Goal: Task Accomplishment & Management: Use online tool/utility

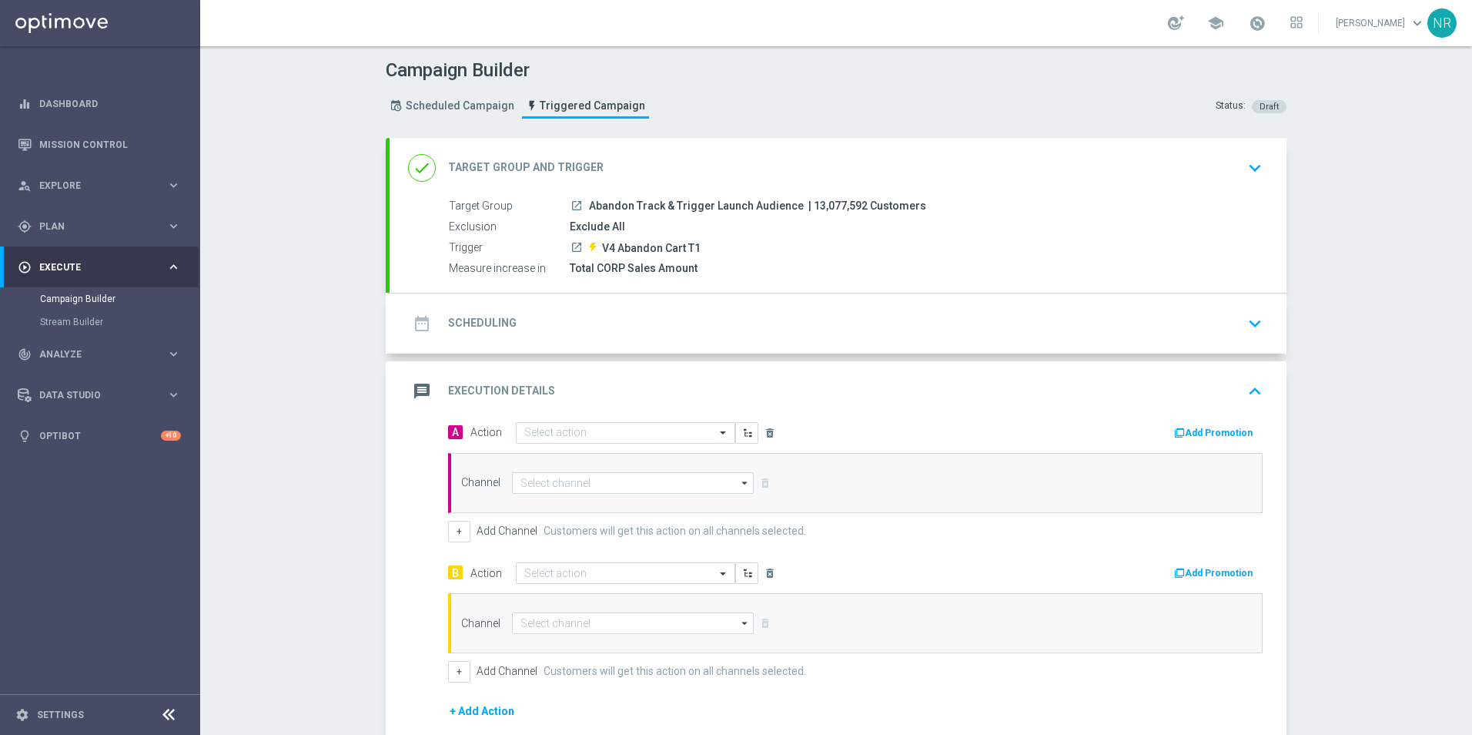
scroll to position [188, 0]
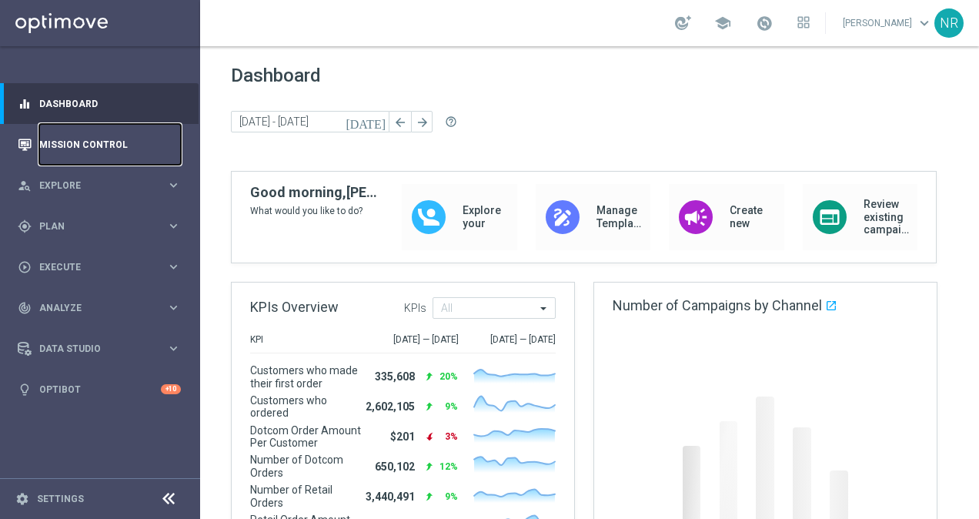
click at [116, 131] on link "Mission Control" at bounding box center [110, 144] width 142 height 41
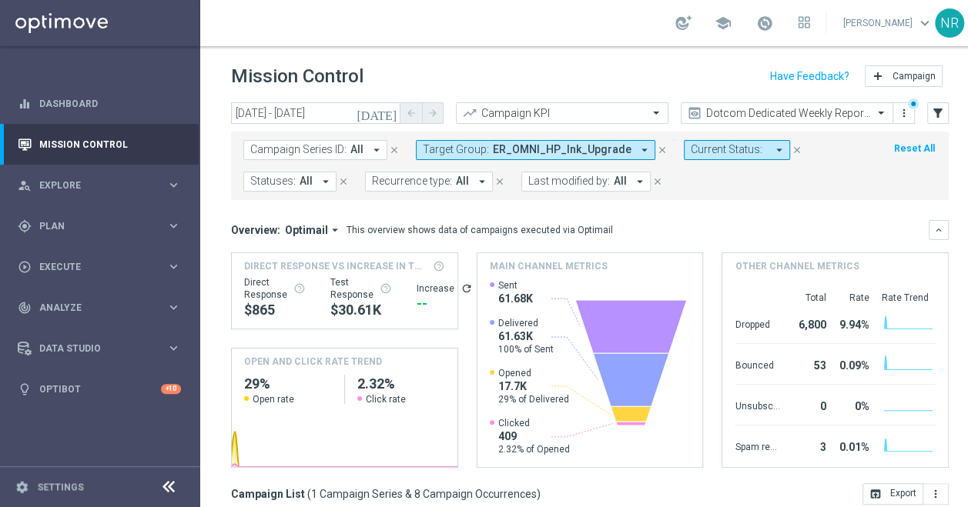
click at [921, 204] on mini-dashboard "Overview: Optimail arrow_drop_down This overview shows data of campaigns execut…" at bounding box center [590, 341] width 718 height 283
click at [388, 111] on icon "[DATE]" at bounding box center [378, 113] width 42 height 14
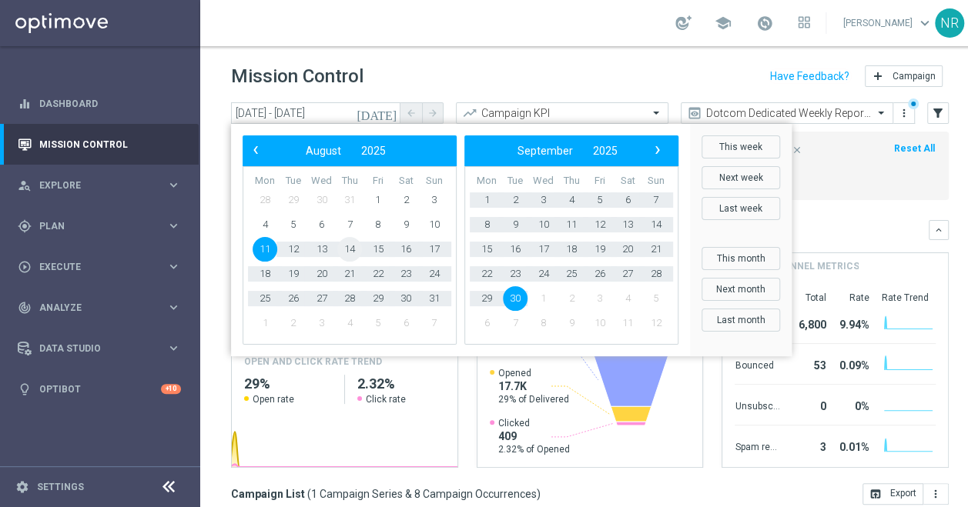
click at [354, 249] on span "14" at bounding box center [349, 249] width 25 height 25
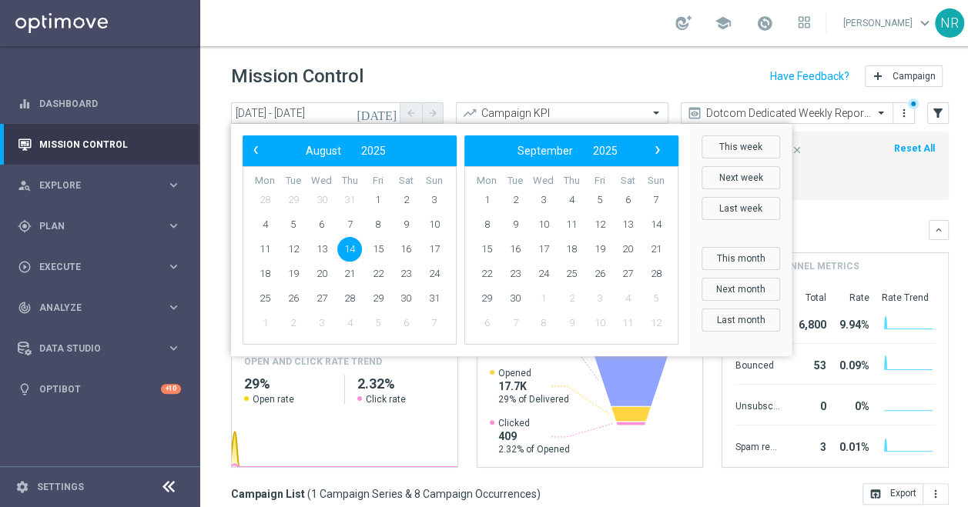
click at [353, 248] on span "14" at bounding box center [349, 249] width 25 height 25
type input "14 Aug 2025 - 14 Aug 2025"
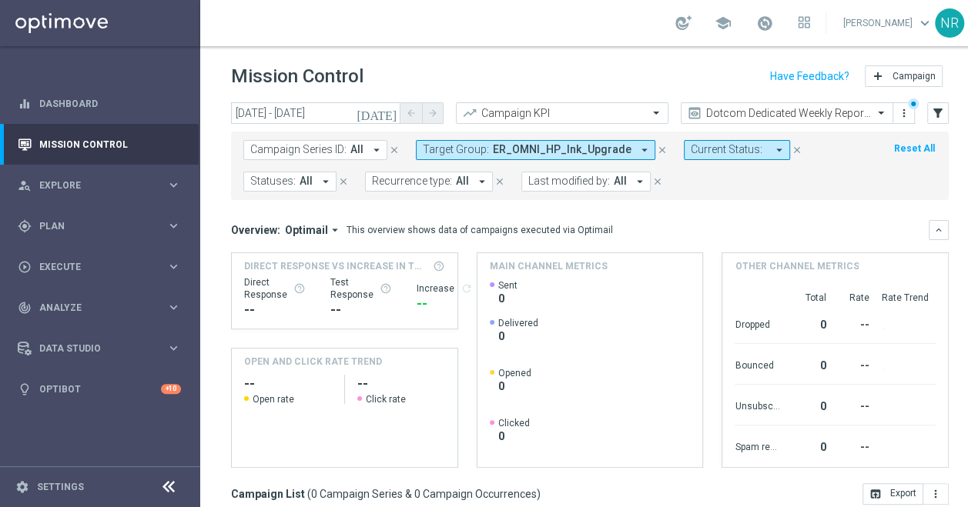
click at [657, 146] on icon "close" at bounding box center [662, 150] width 11 height 11
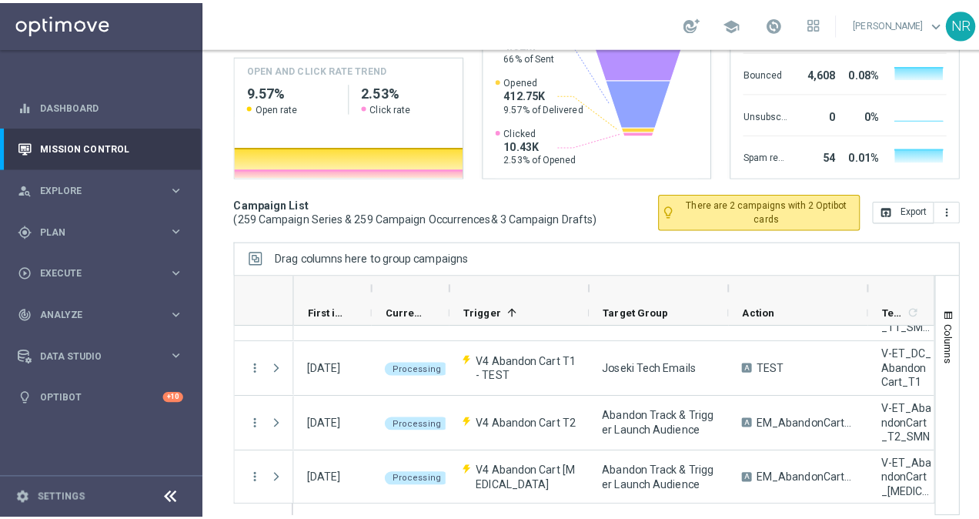
scroll to position [3696, 0]
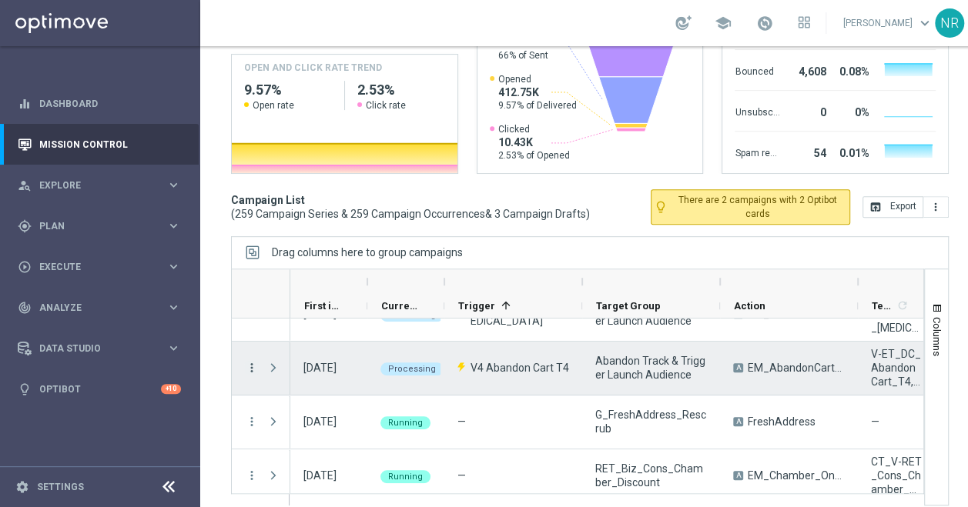
click at [248, 365] on icon "more_vert" at bounding box center [252, 368] width 14 height 14
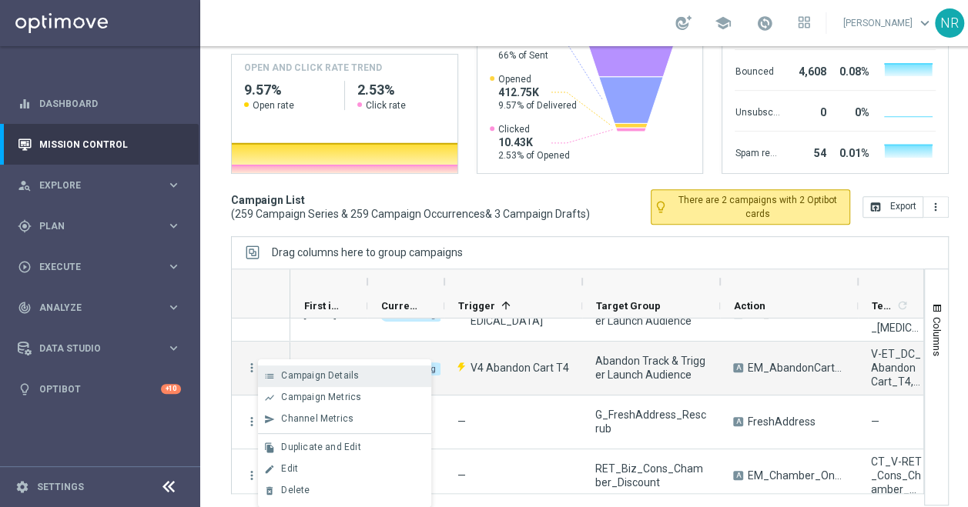
click at [292, 368] on div "list Campaign Details" at bounding box center [344, 377] width 173 height 22
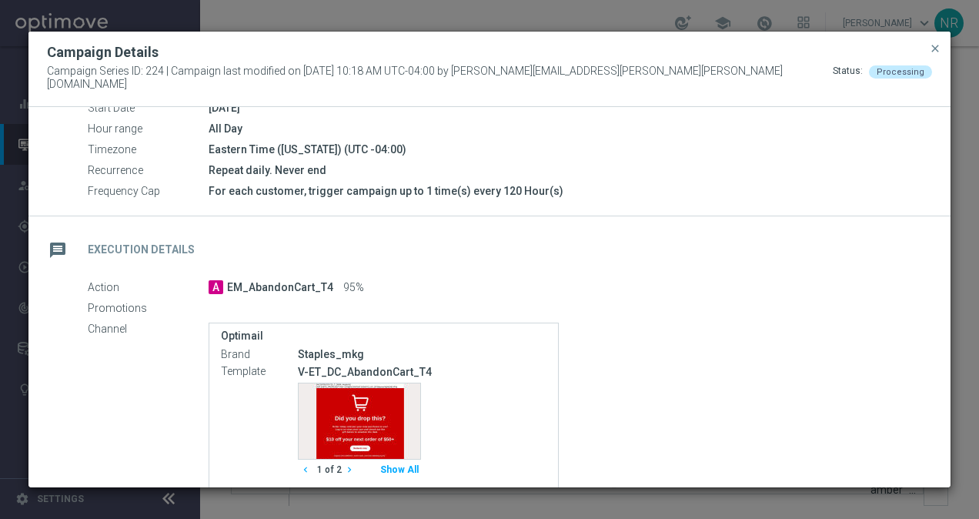
scroll to position [328, 0]
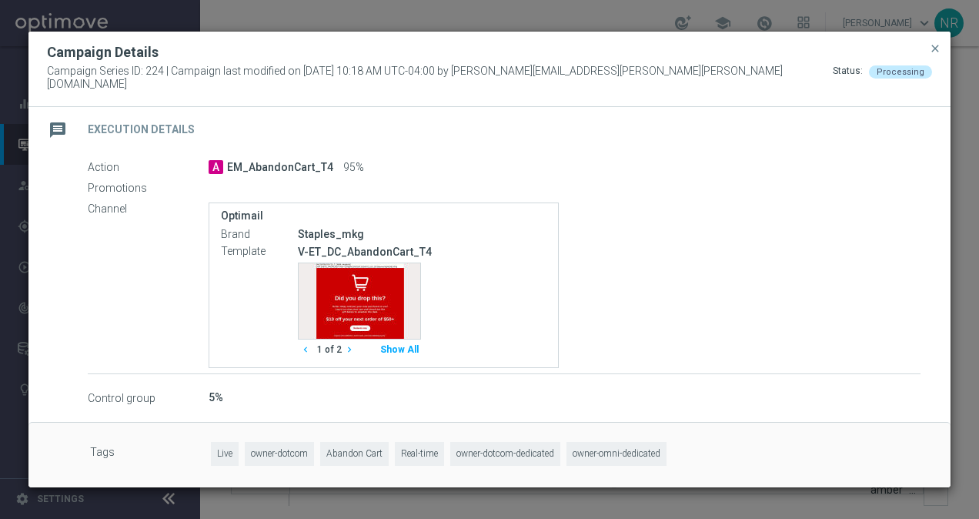
click at [351, 344] on icon "chevron_right" at bounding box center [349, 349] width 11 height 11
click at [399, 342] on button "Show All" at bounding box center [399, 350] width 43 height 21
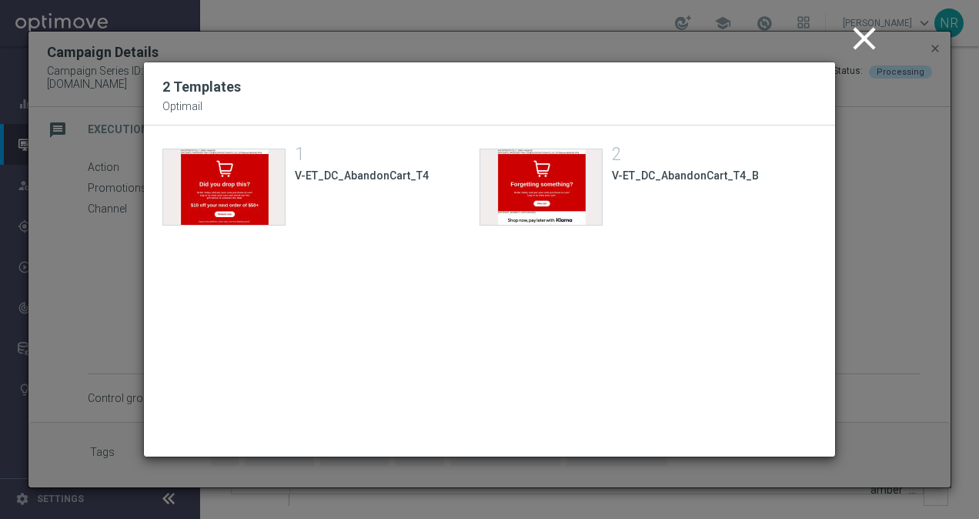
click at [851, 35] on icon "close" at bounding box center [864, 38] width 38 height 38
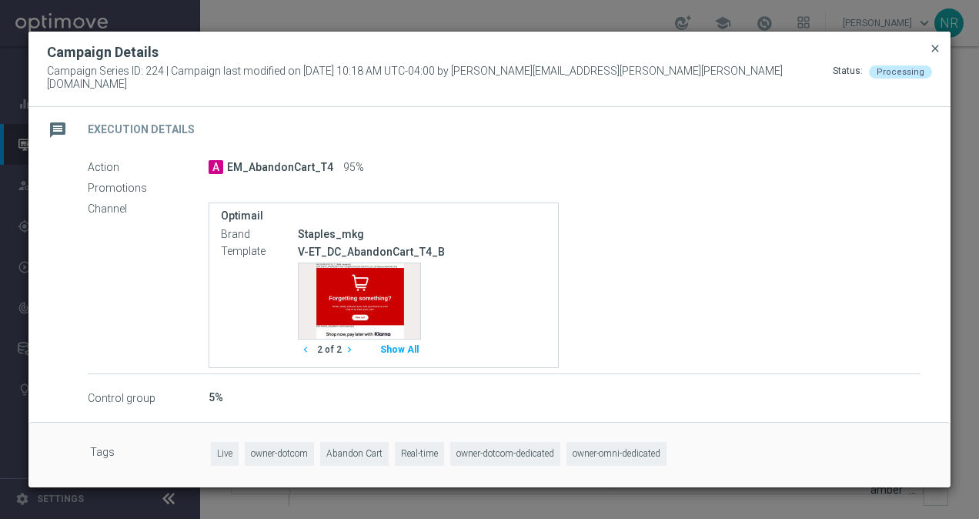
click at [927, 49] on div "Campaign Details" at bounding box center [489, 52] width 909 height 18
click at [940, 51] on span "close" at bounding box center [935, 48] width 12 height 12
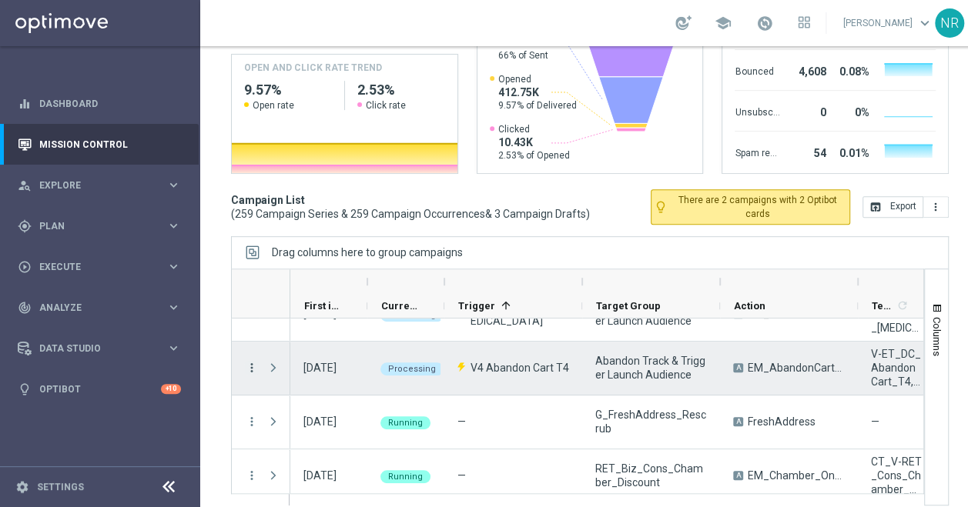
click at [252, 362] on icon "more_vert" at bounding box center [252, 368] width 14 height 14
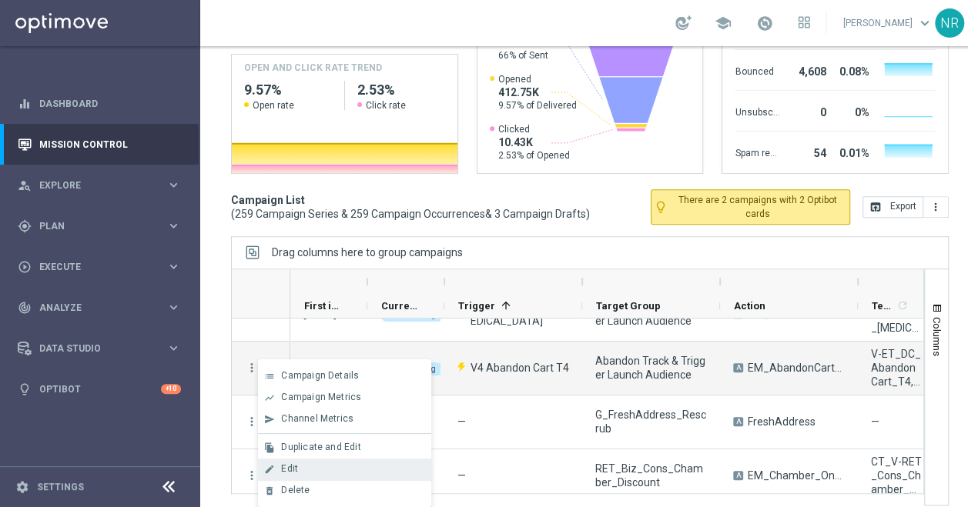
click at [316, 462] on div "edit Edit" at bounding box center [344, 470] width 173 height 22
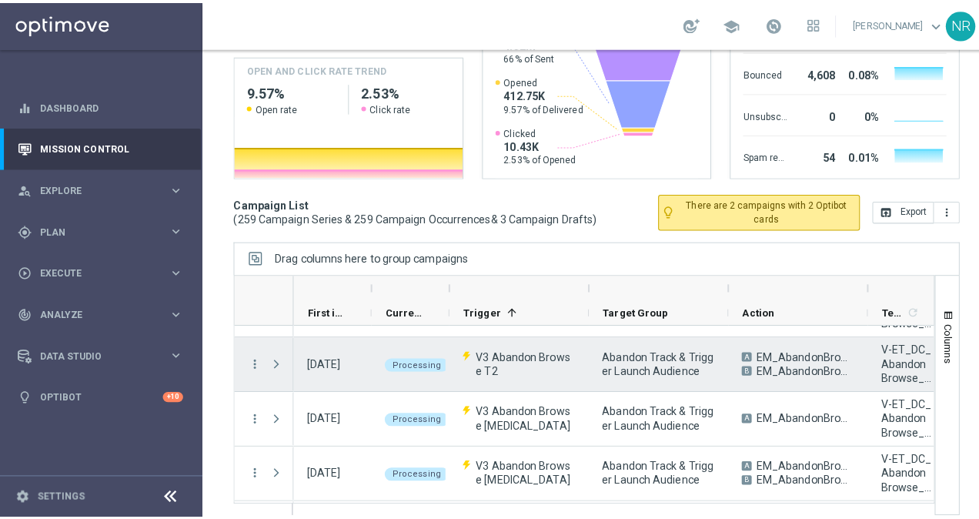
scroll to position [3311, 0]
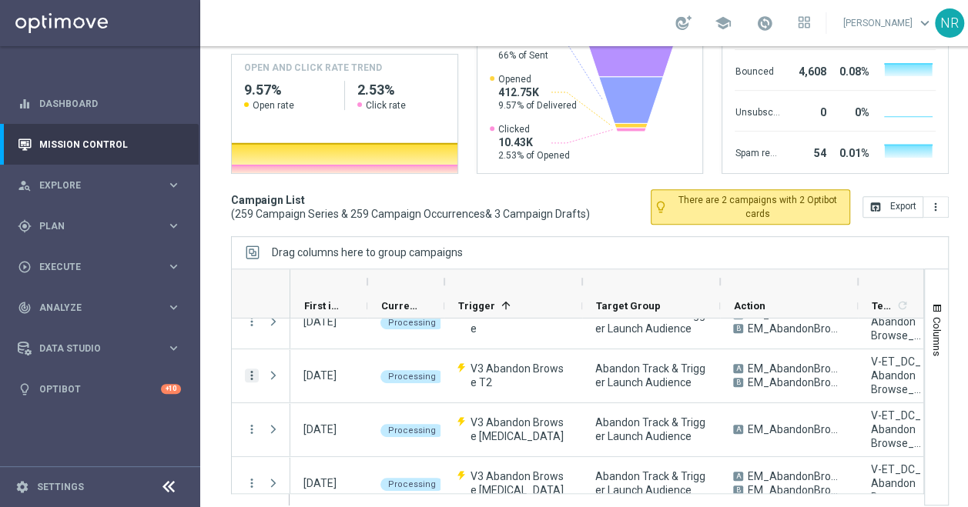
click at [251, 377] on icon "more_vert" at bounding box center [252, 376] width 14 height 14
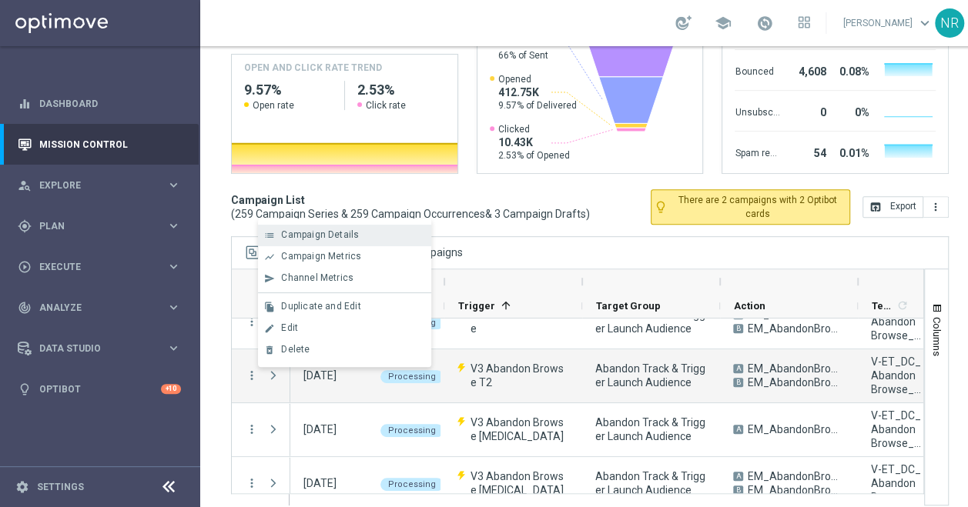
click at [350, 235] on span "Campaign Details" at bounding box center [320, 234] width 78 height 11
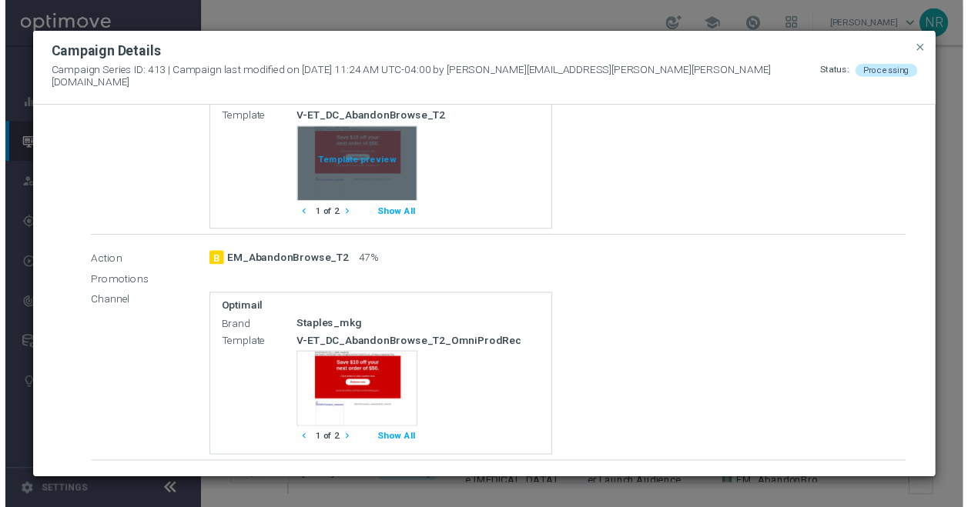
scroll to position [308, 0]
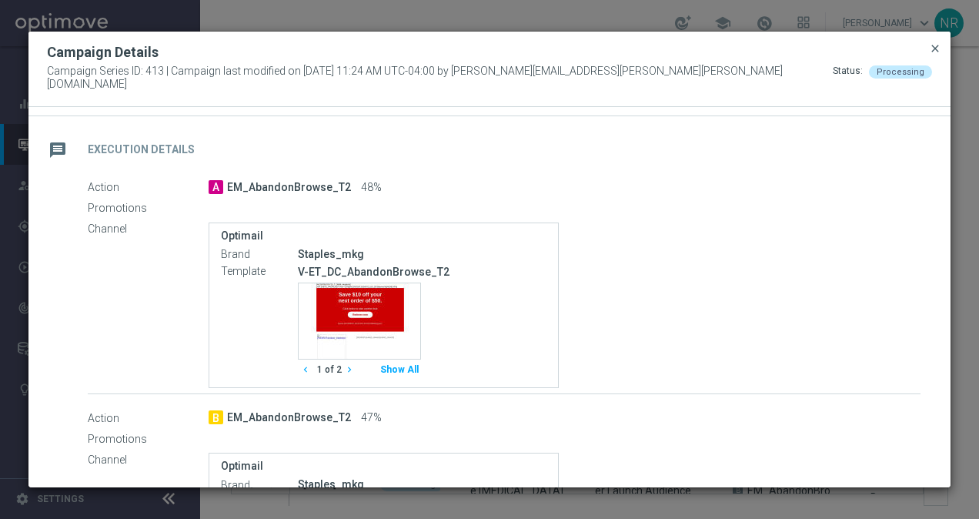
click at [930, 55] on span "close" at bounding box center [935, 48] width 12 height 12
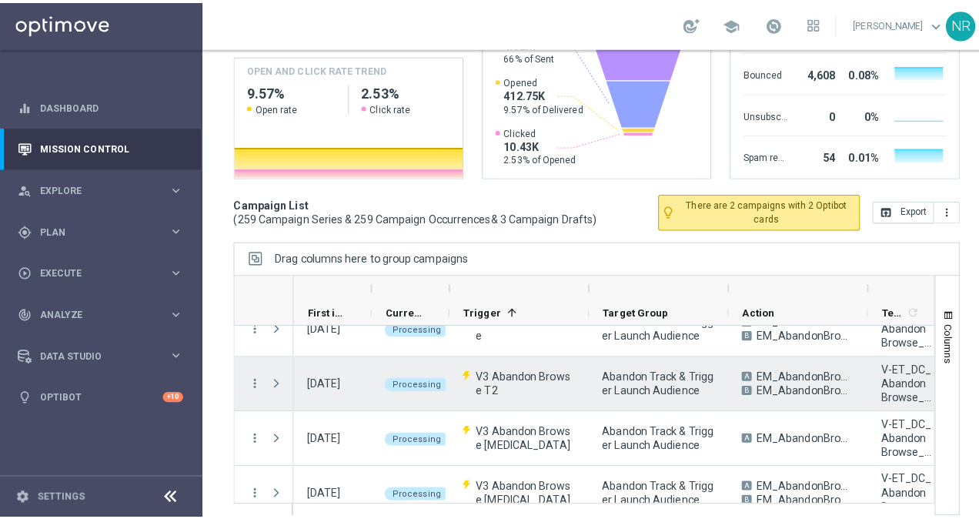
scroll to position [3234, 0]
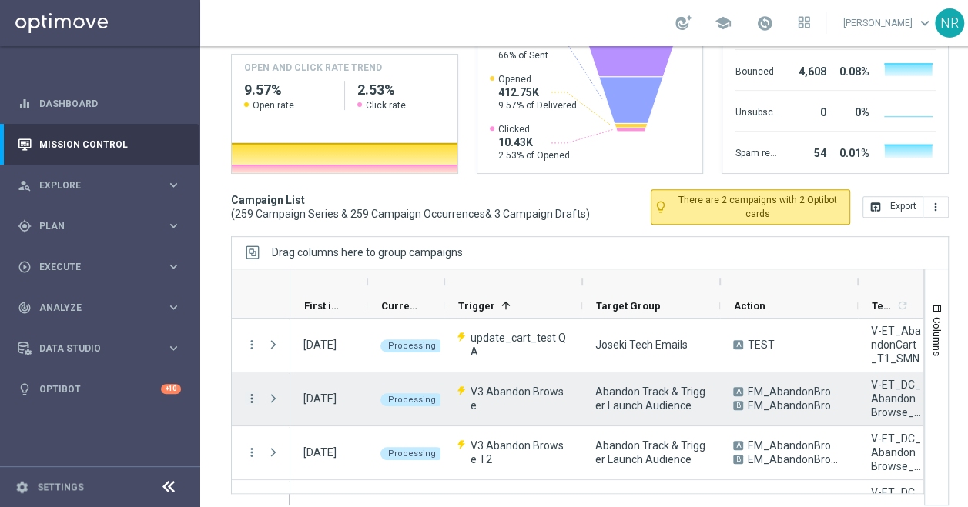
click at [251, 397] on icon "more_vert" at bounding box center [252, 399] width 14 height 14
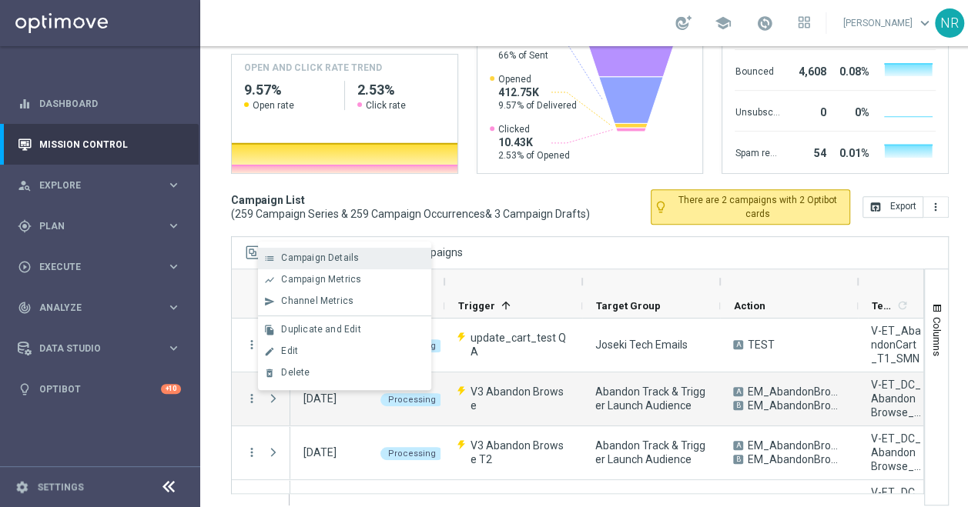
click at [348, 266] on div "list Campaign Details" at bounding box center [344, 259] width 173 height 22
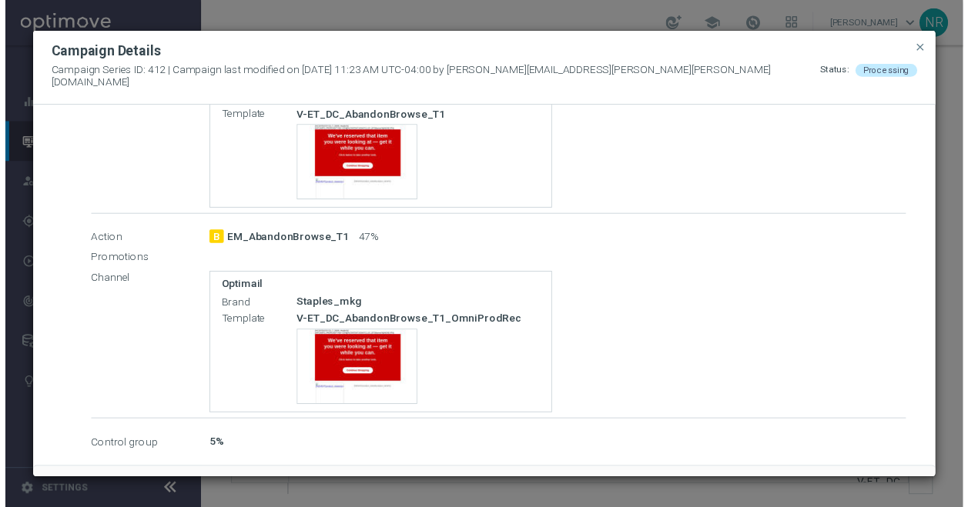
scroll to position [517, 0]
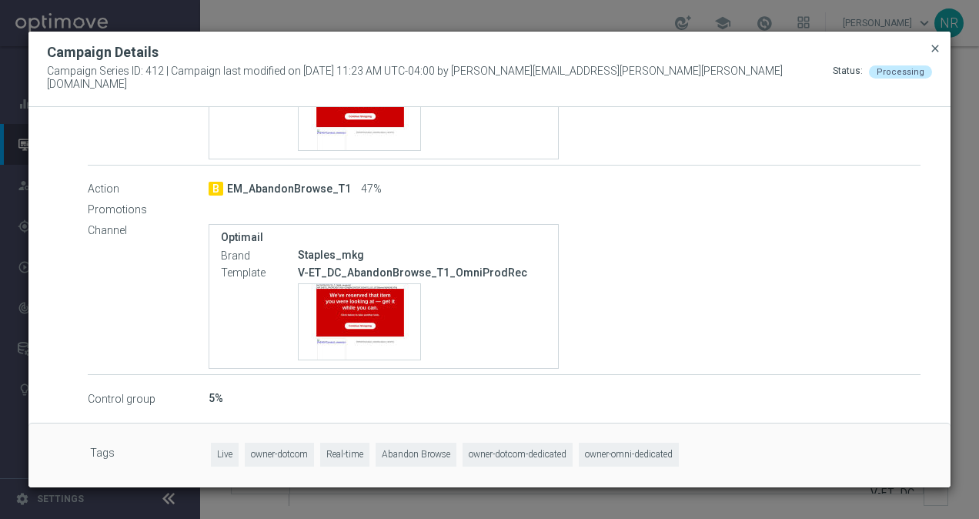
drag, startPoint x: 922, startPoint y: 48, endPoint x: 939, endPoint y: 56, distance: 18.9
click at [931, 52] on div "Campaign Details Campaign Series ID: 412 | Campaign last modified on 14 Aug 202…" at bounding box center [489, 69] width 922 height 75
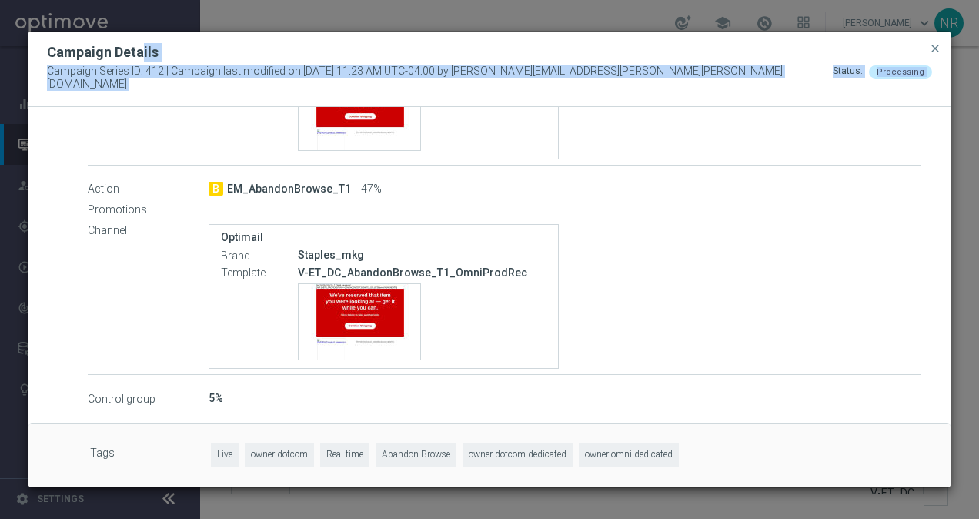
click at [941, 62] on div "Campaign Details" at bounding box center [489, 52] width 909 height 18
click at [929, 51] on button "close" at bounding box center [935, 48] width 15 height 18
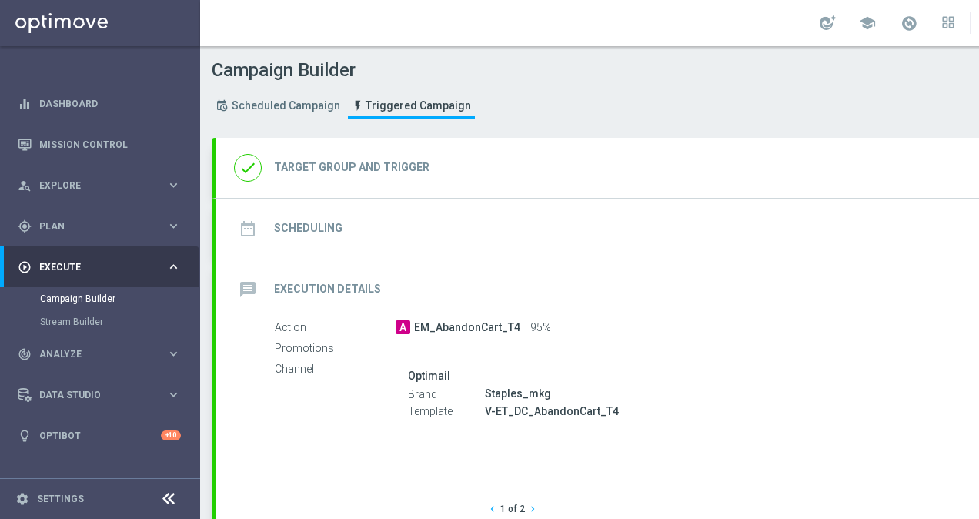
type input "Abandon Track & Trigger Launch Audience"
type input "V4 Abandon Cart T4"
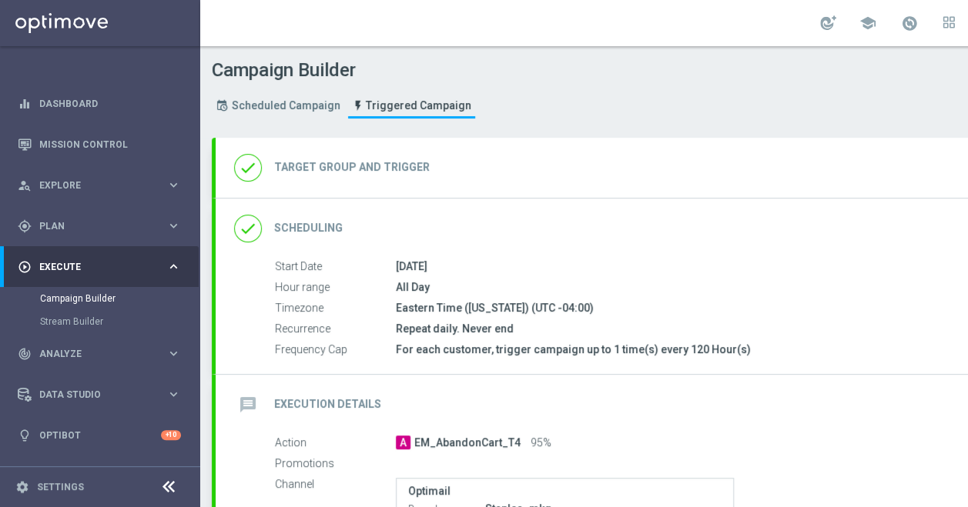
type input "Total CORP Sales Amount"
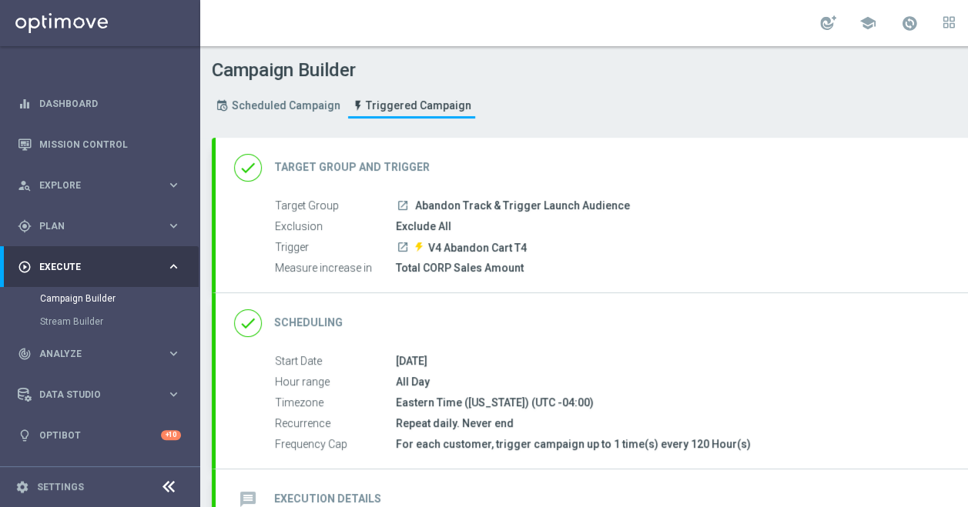
click at [906, 188] on div "done Target Group and Trigger keyboard_arrow_down" at bounding box center [664, 168] width 897 height 60
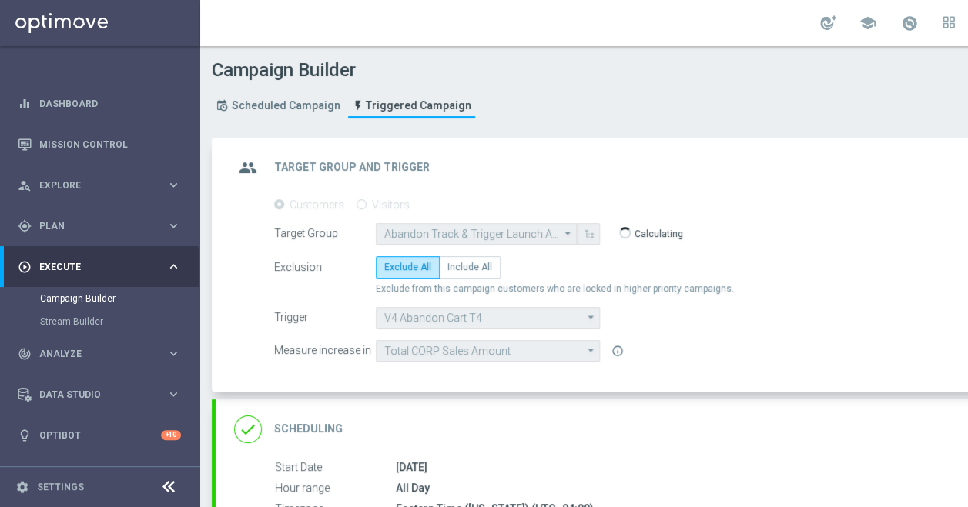
click at [895, 191] on div "group Target Group and Trigger keyboard_arrow_up" at bounding box center [664, 168] width 897 height 60
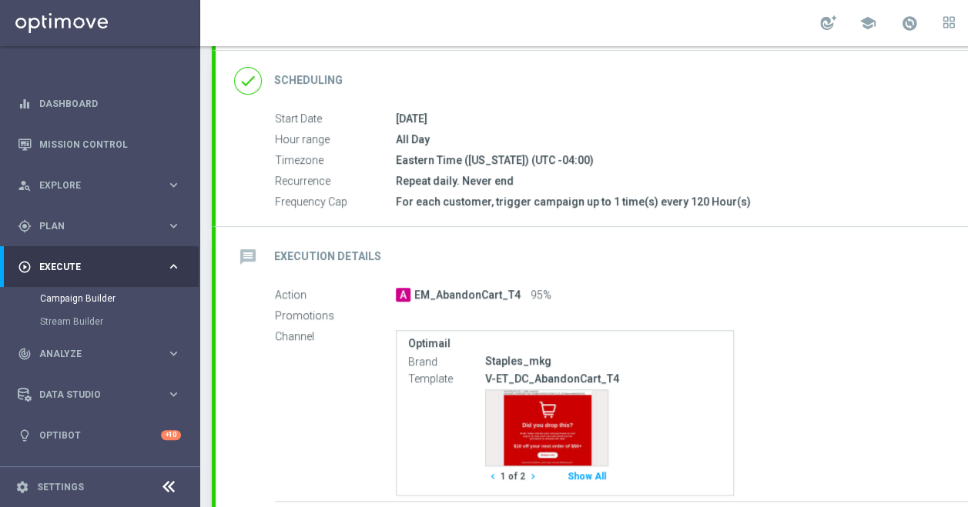
scroll to position [276, 0]
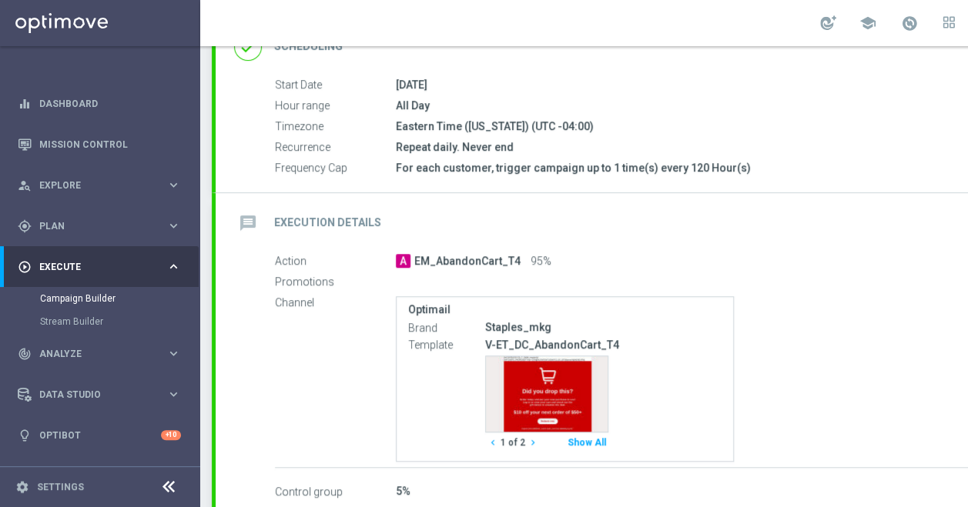
click at [893, 223] on div "message Execution Details keyboard_arrow_down" at bounding box center [664, 223] width 860 height 29
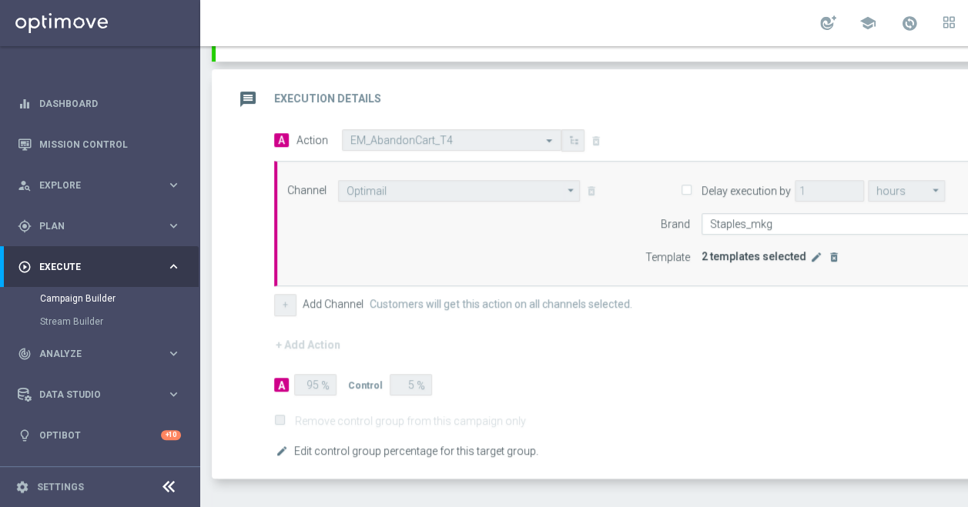
scroll to position [430, 0]
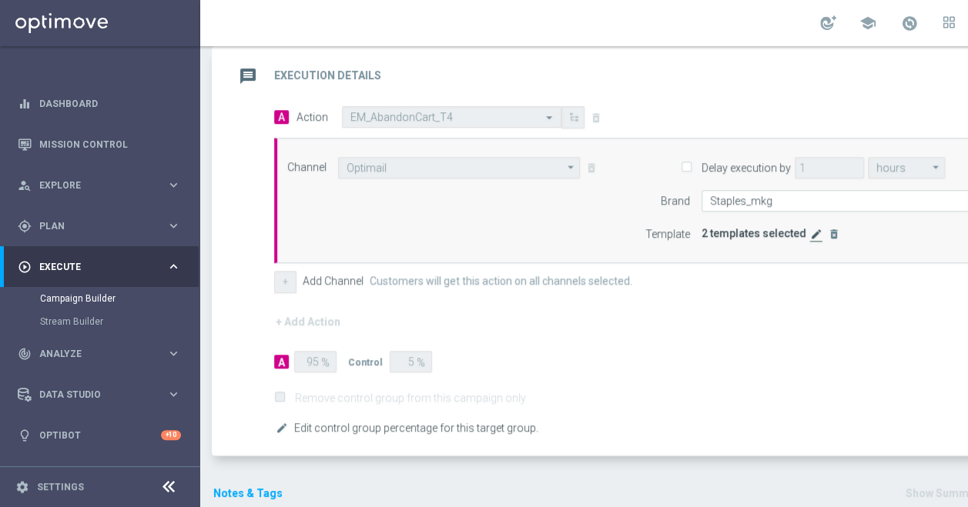
click at [814, 236] on icon "edit" at bounding box center [816, 234] width 12 height 12
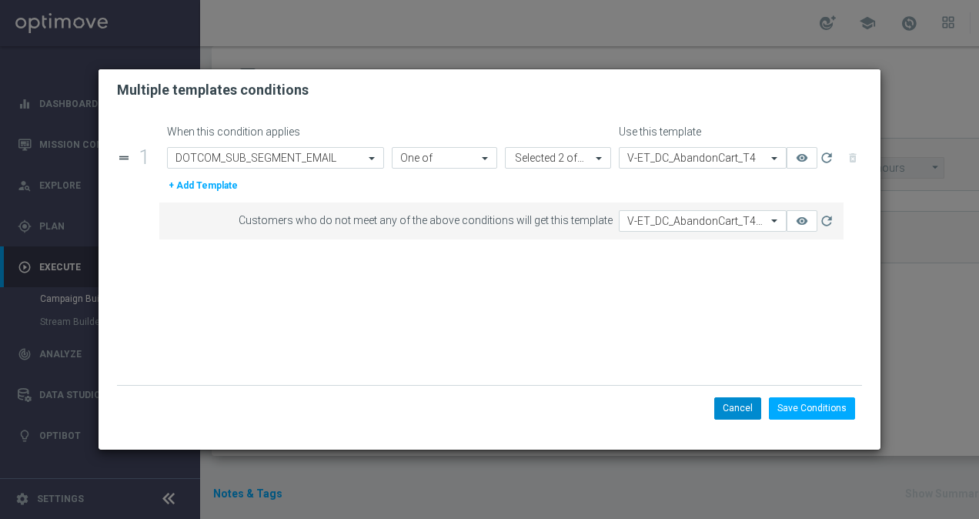
click at [742, 410] on button "Cancel" at bounding box center [738, 408] width 47 height 22
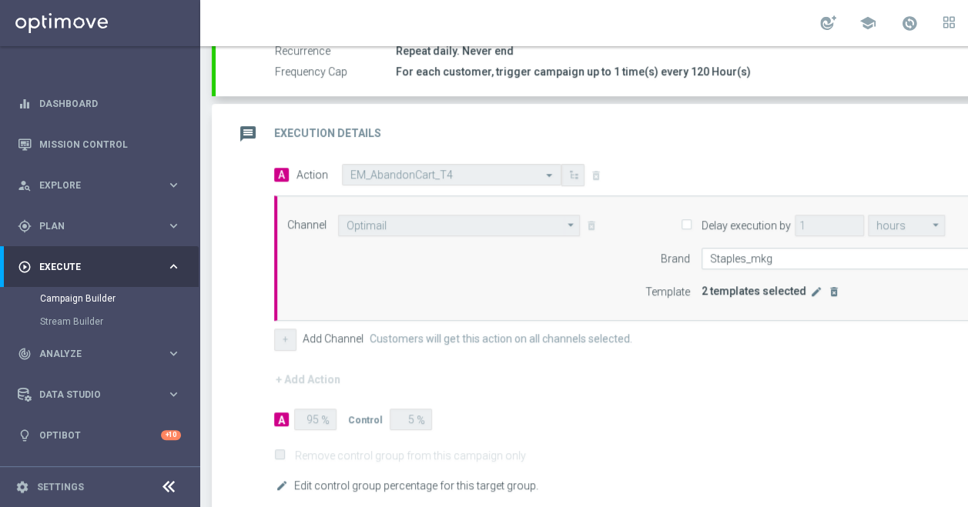
scroll to position [276, 0]
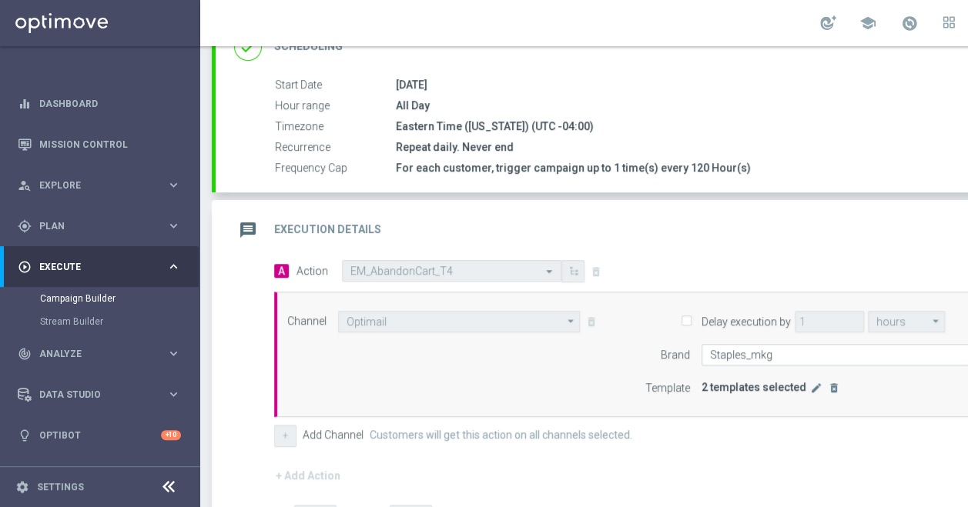
click at [842, 216] on div "message Execution Details keyboard_arrow_up" at bounding box center [664, 230] width 860 height 29
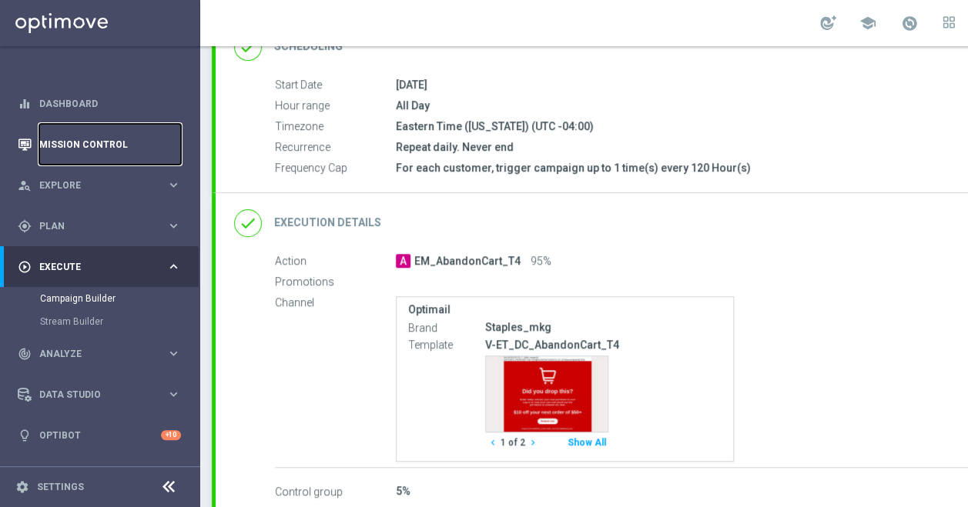
click at [119, 146] on link "Mission Control" at bounding box center [110, 144] width 142 height 41
